Goal: Information Seeking & Learning: Find specific fact

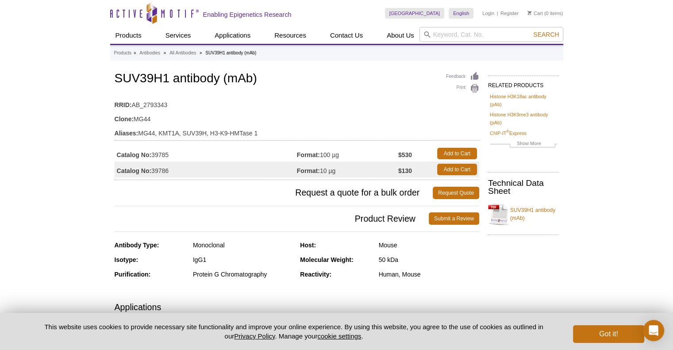
click at [160, 155] on td "Catalog No: 39785" at bounding box center [206, 154] width 182 height 16
copy td "39785"
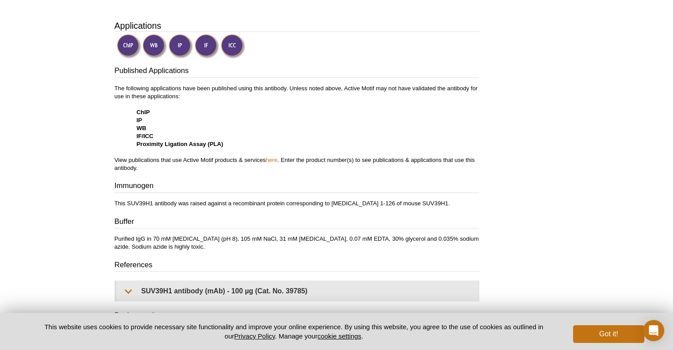
scroll to position [175, 0]
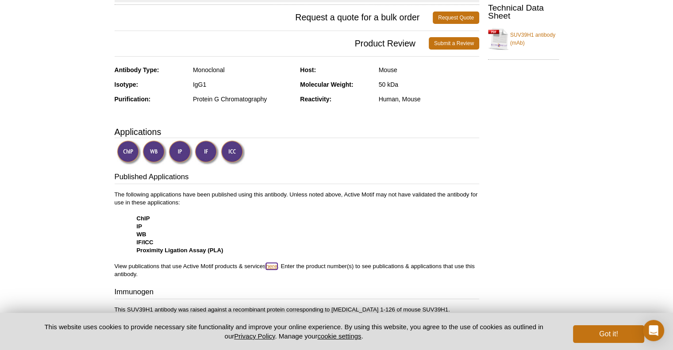
click at [271, 268] on link "here" at bounding box center [272, 266] width 12 height 7
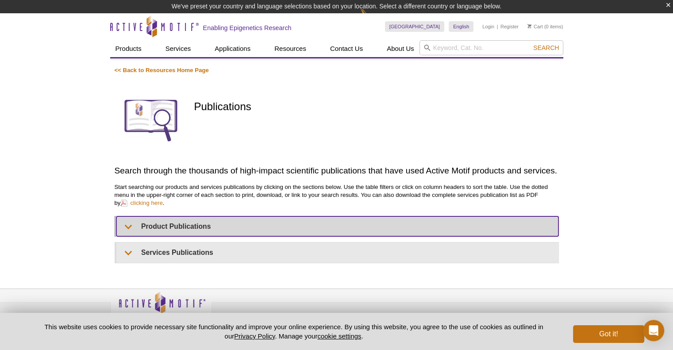
click at [198, 223] on summary "Product Publications" at bounding box center [337, 226] width 442 height 20
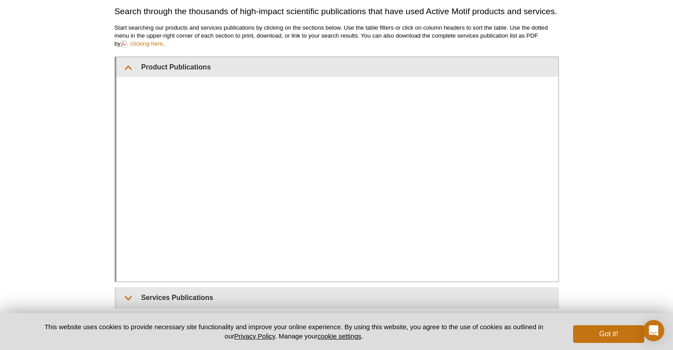
scroll to position [163, 0]
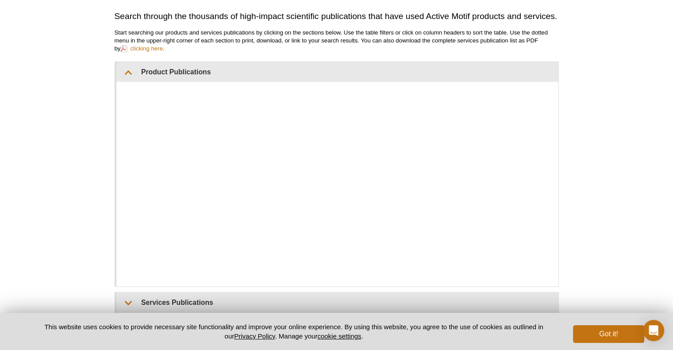
click at [599, 110] on div "Active Motif Logo Enabling Epigenetics Research 0 Search Skip to content Active…" at bounding box center [336, 137] width 673 height 557
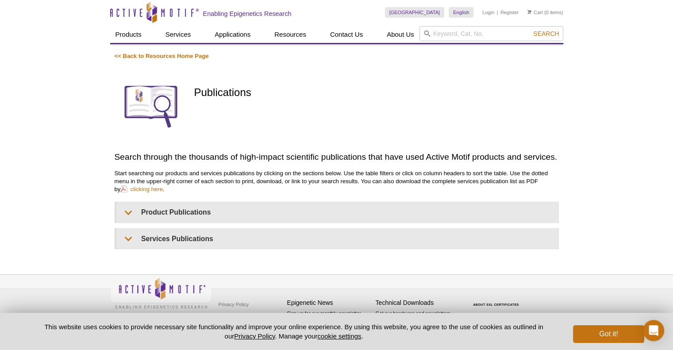
scroll to position [28, 0]
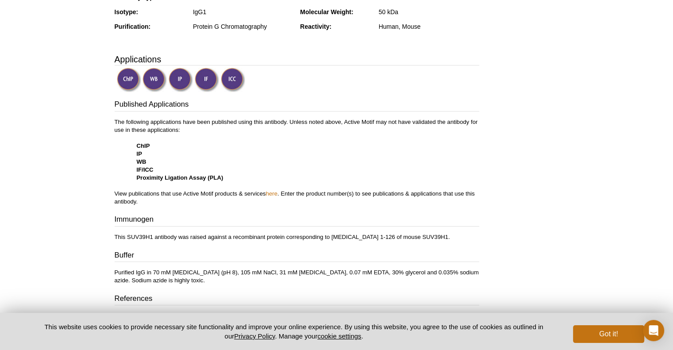
scroll to position [131, 0]
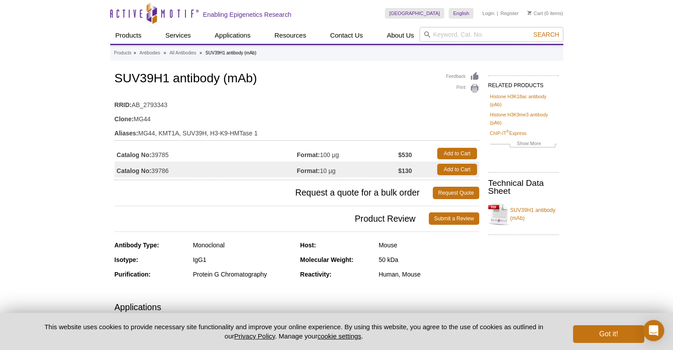
click at [282, 107] on td "RRID: AB_2793343" at bounding box center [297, 103] width 365 height 14
